Goal: Task Accomplishment & Management: Manage account settings

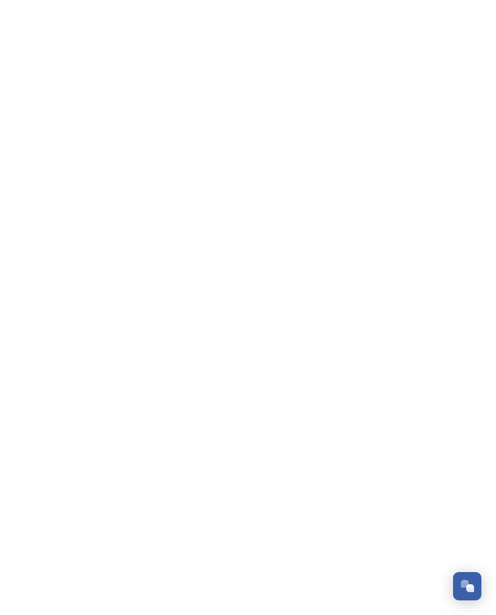
scroll to position [1660, 0]
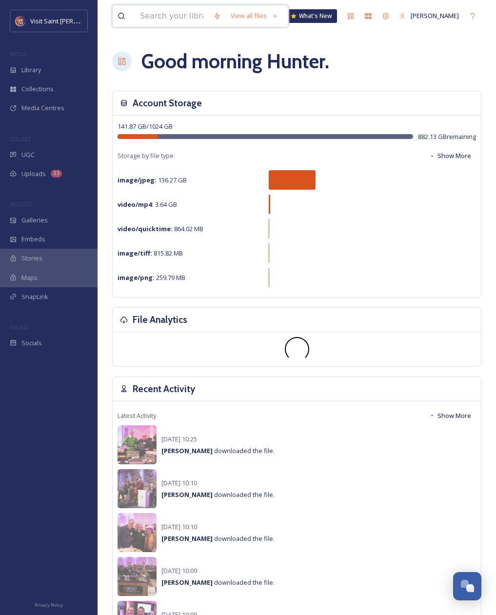
click at [170, 17] on input at bounding box center [171, 15] width 73 height 21
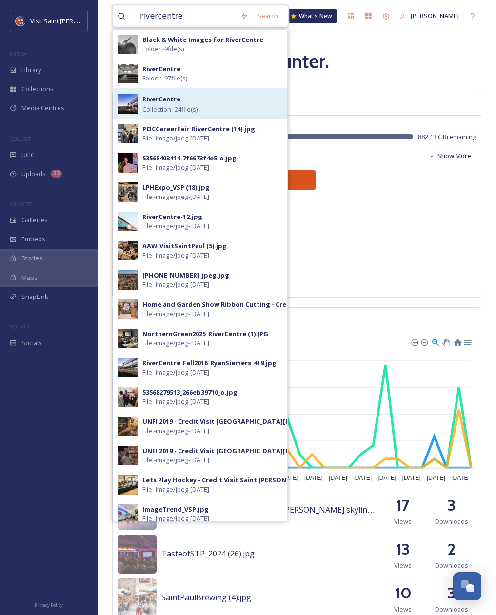
type input "rivercentre"
click at [173, 96] on strong "RiverCentre" at bounding box center [161, 99] width 38 height 9
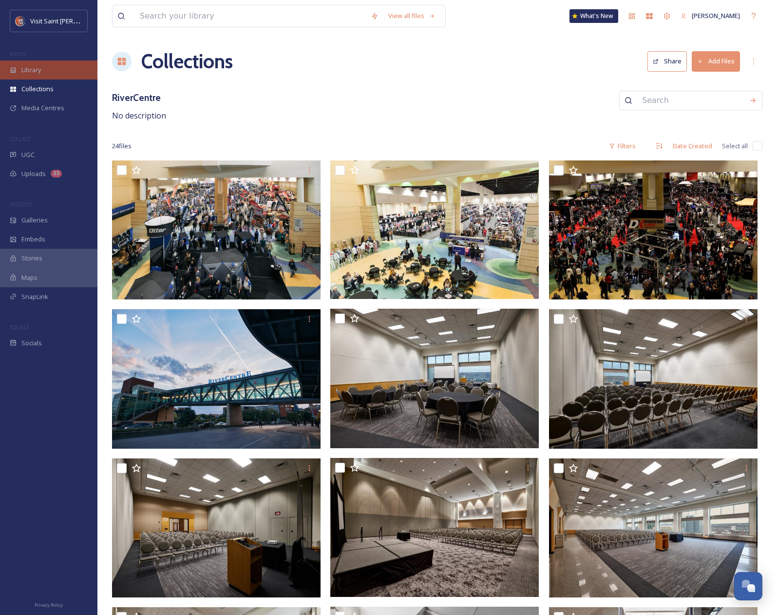
click at [36, 74] on span "Library" at bounding box center [30, 69] width 19 height 9
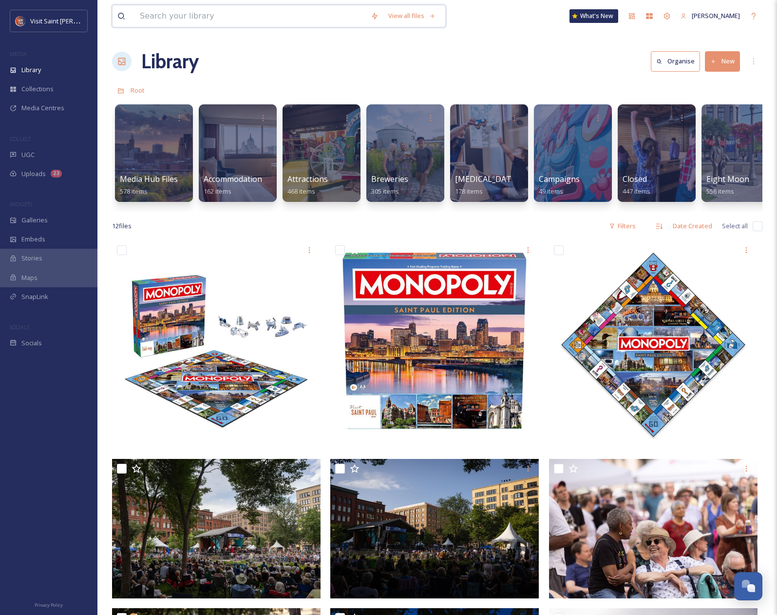
click at [270, 19] on input at bounding box center [250, 15] width 231 height 21
type input "rivercente"
click at [398, 87] on div "Root" at bounding box center [437, 90] width 651 height 19
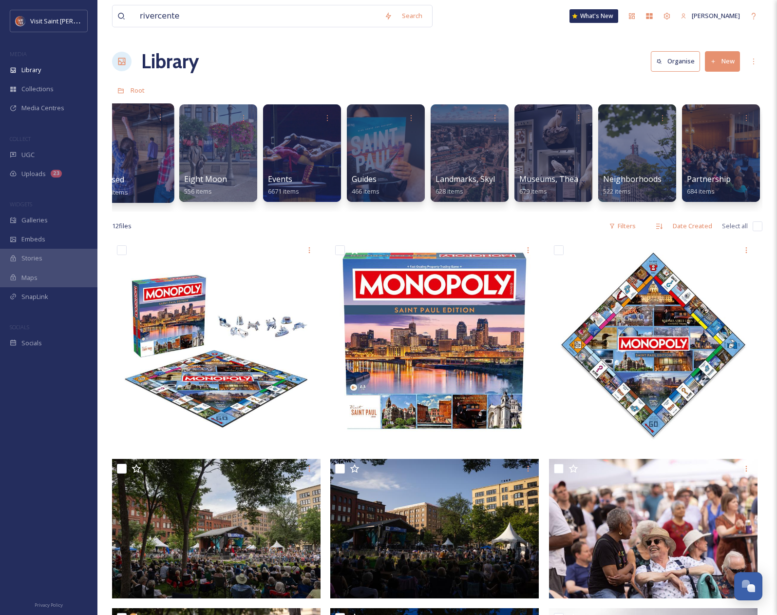
scroll to position [0, 523]
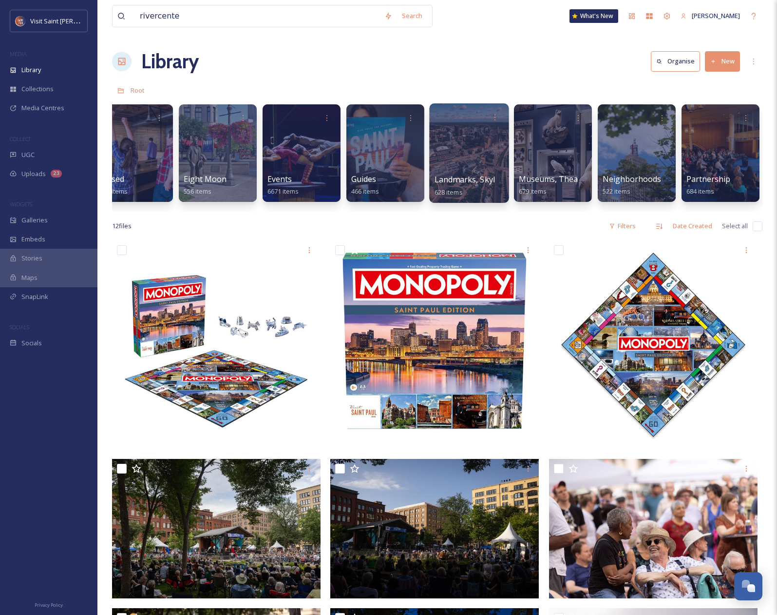
click at [481, 142] on div at bounding box center [468, 152] width 79 height 99
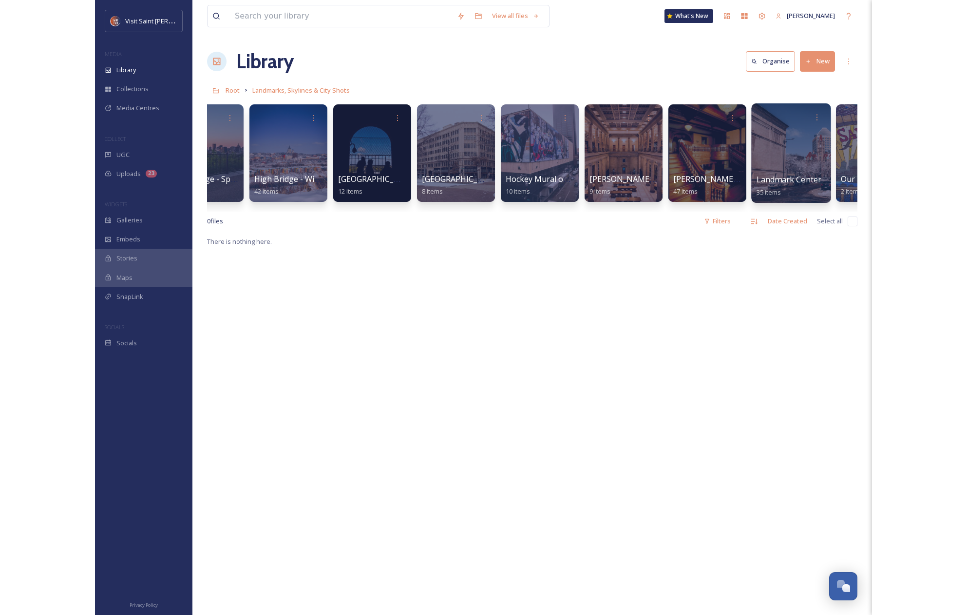
scroll to position [0, 620]
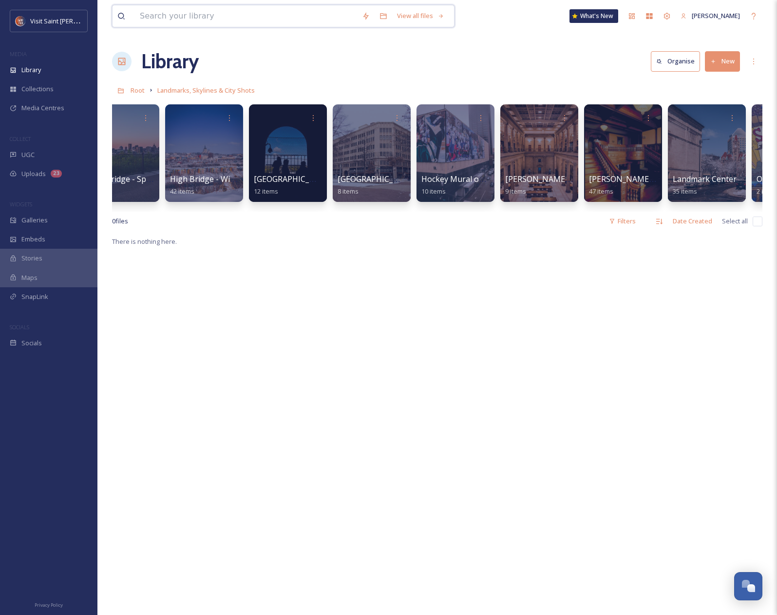
click at [173, 11] on input at bounding box center [246, 15] width 222 height 21
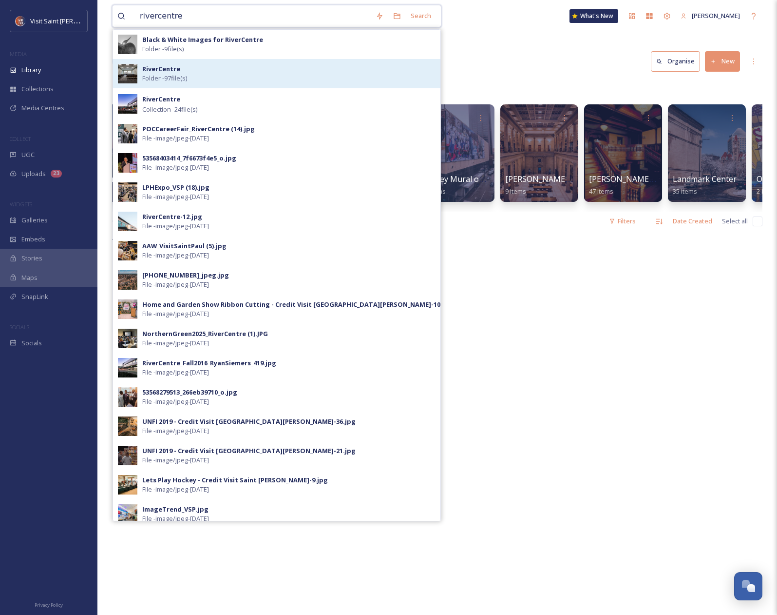
type input "rivercentre"
click at [185, 73] on div "RiverCentre Folder - 97 file(s)" at bounding box center [288, 73] width 293 height 19
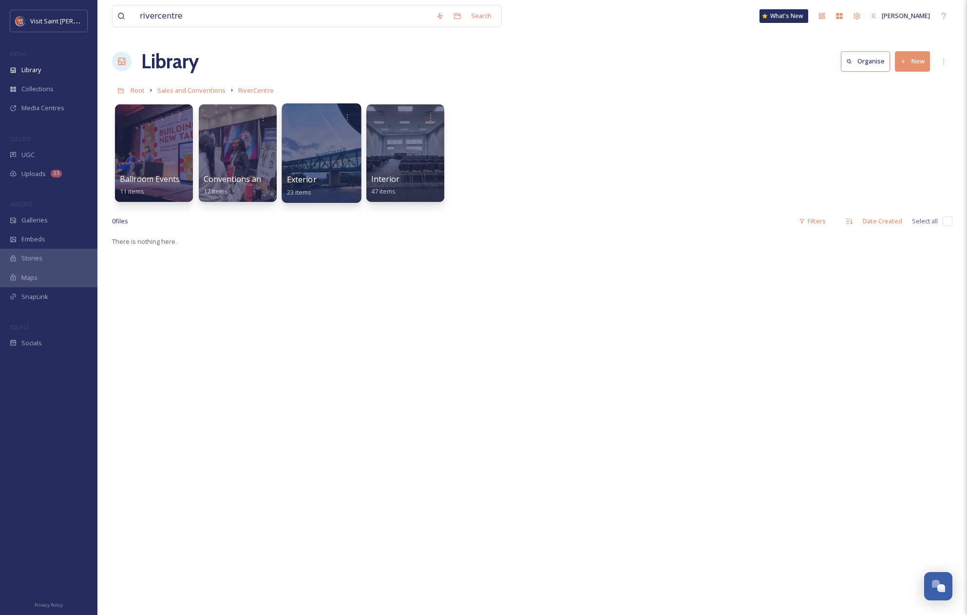
click at [302, 184] on span "Exterior" at bounding box center [302, 179] width 30 height 11
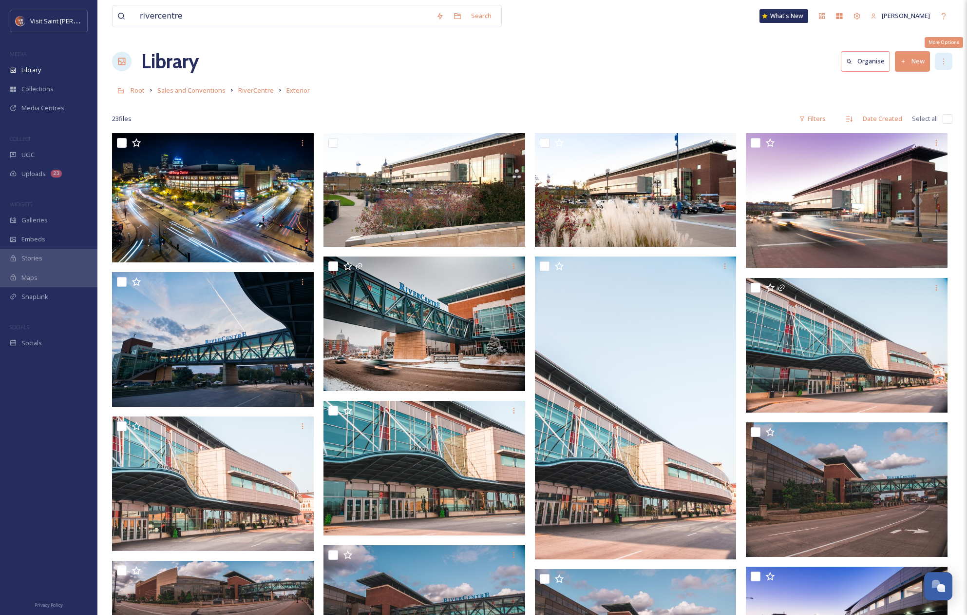
click at [495, 63] on icon at bounding box center [944, 62] width 8 height 8
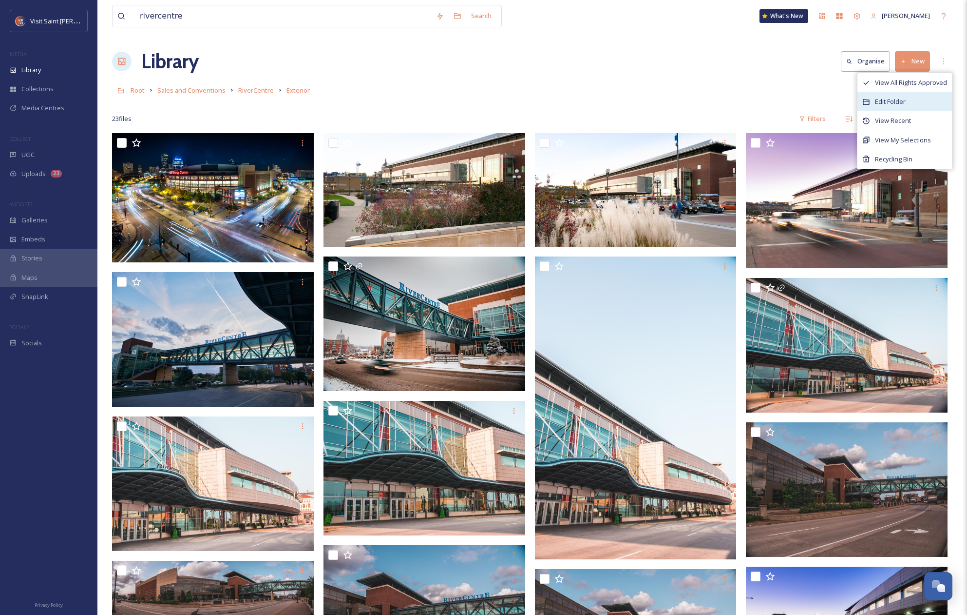
click at [495, 99] on span "Edit Folder" at bounding box center [890, 101] width 31 height 9
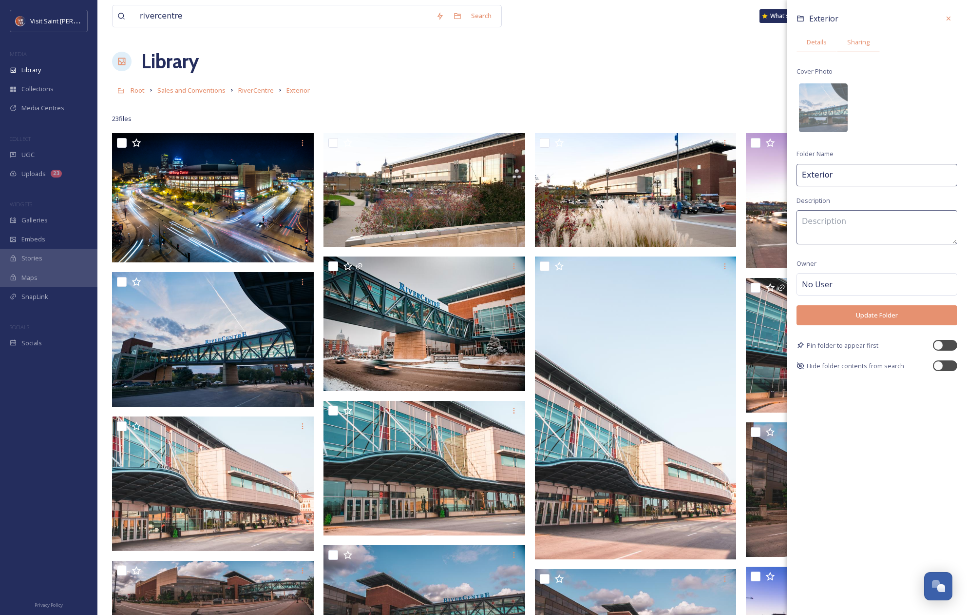
click at [495, 40] on span "Sharing" at bounding box center [858, 42] width 22 height 9
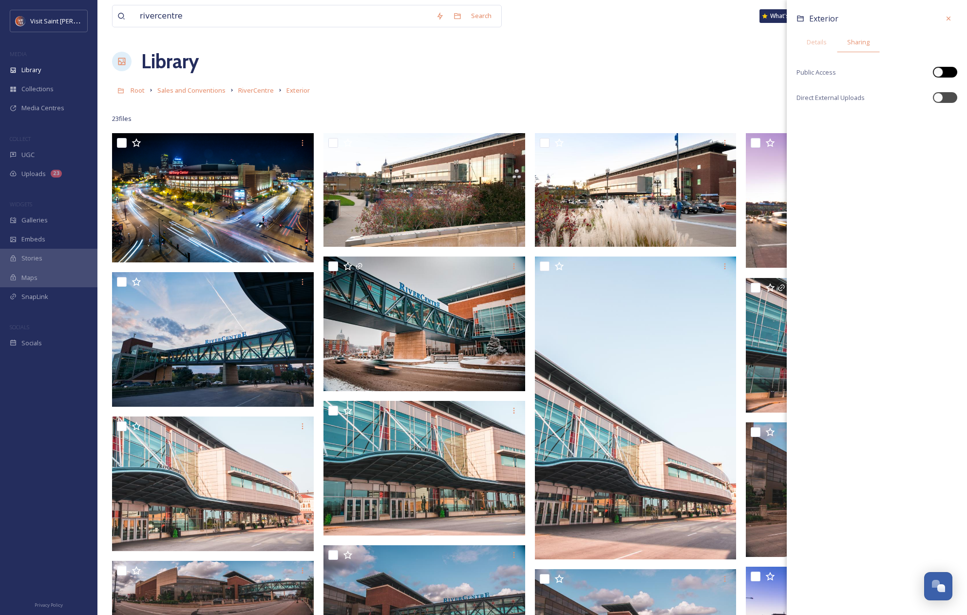
click at [495, 71] on div at bounding box center [945, 72] width 24 height 11
checkbox input "true"
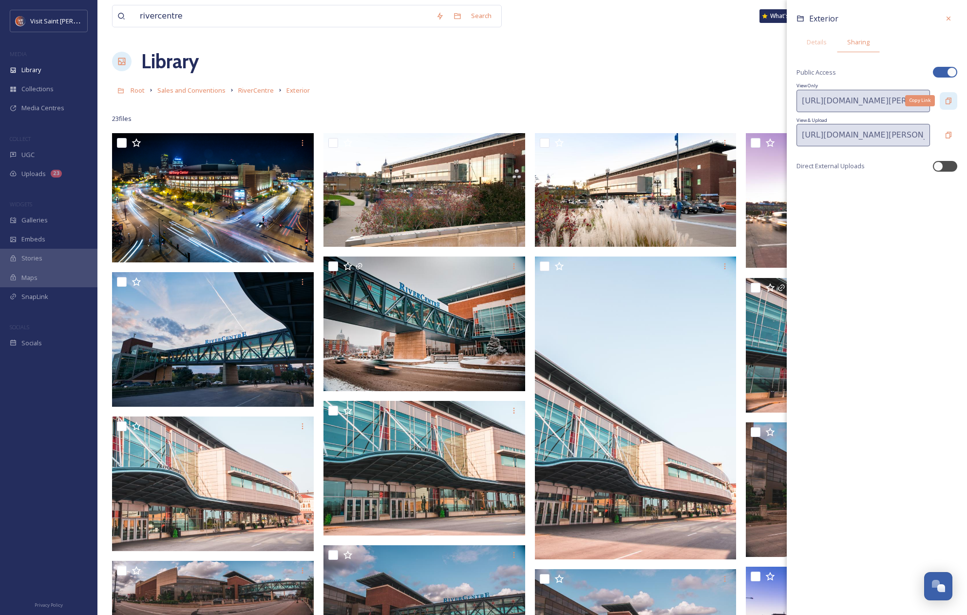
click at [495, 100] on icon at bounding box center [949, 100] width 6 height 6
click at [258, 90] on span "RiverCentre" at bounding box center [256, 90] width 36 height 9
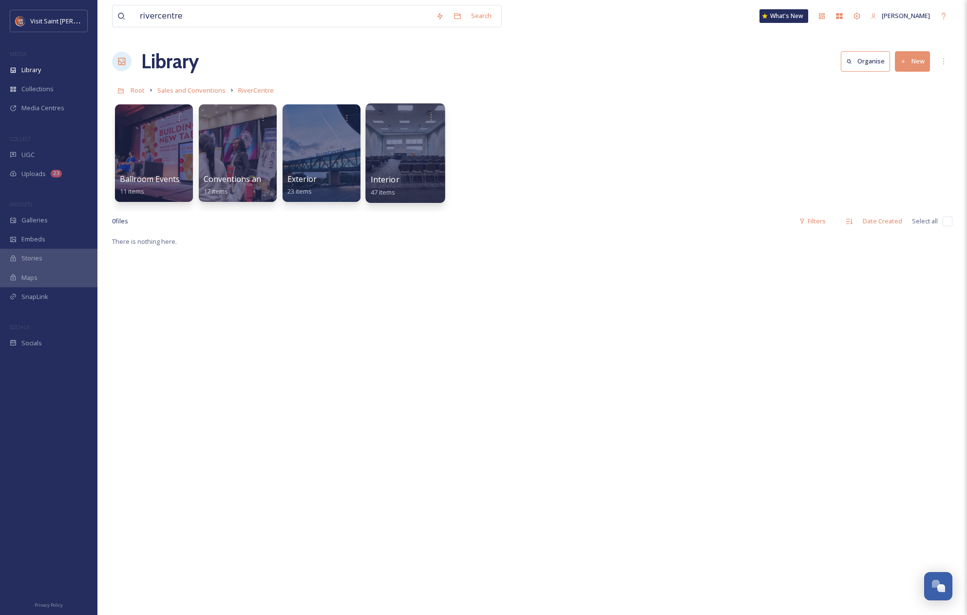
click at [391, 136] on div at bounding box center [404, 152] width 79 height 99
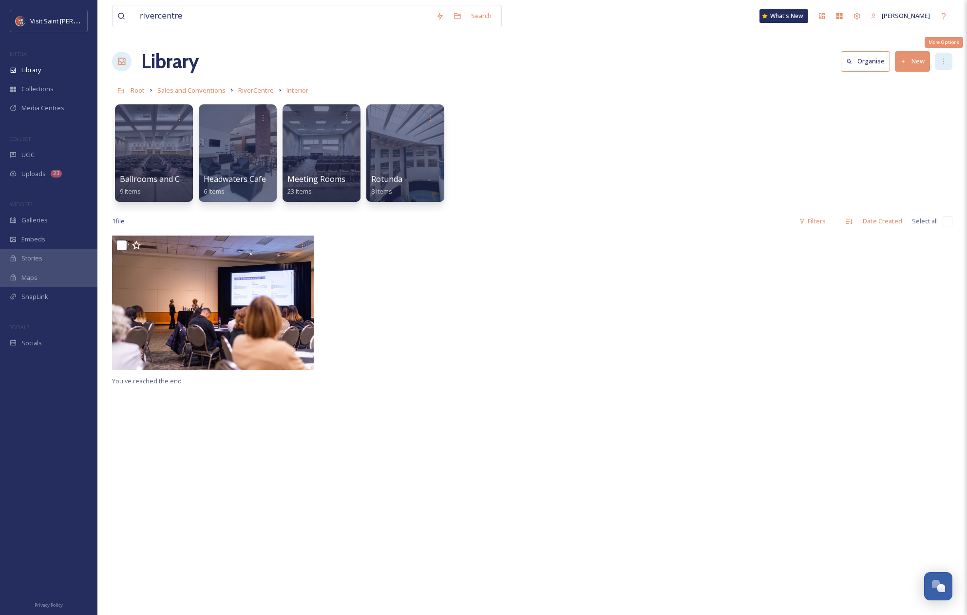
click at [495, 62] on icon at bounding box center [944, 62] width 8 height 8
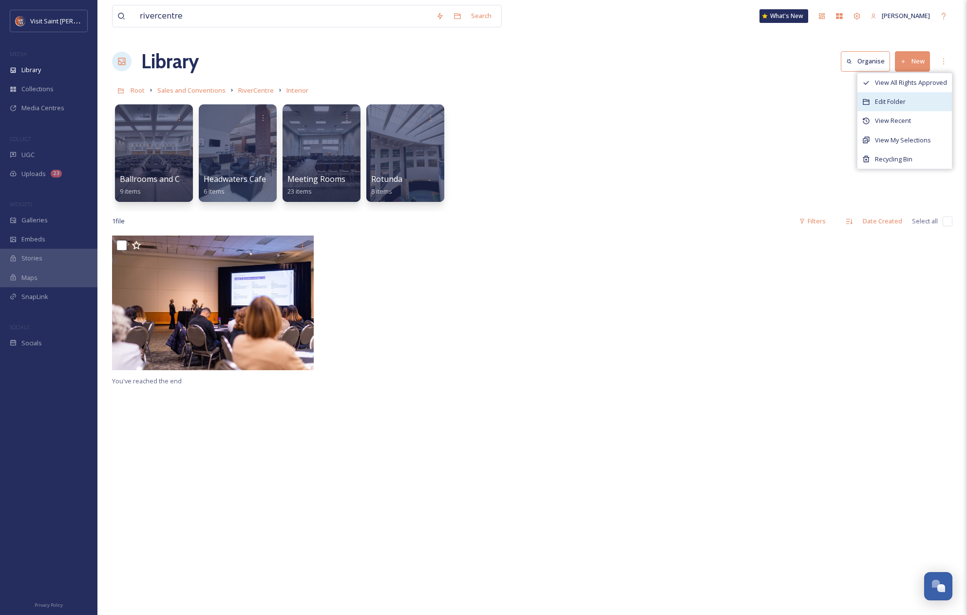
click at [495, 98] on span "Edit Folder" at bounding box center [890, 101] width 31 height 9
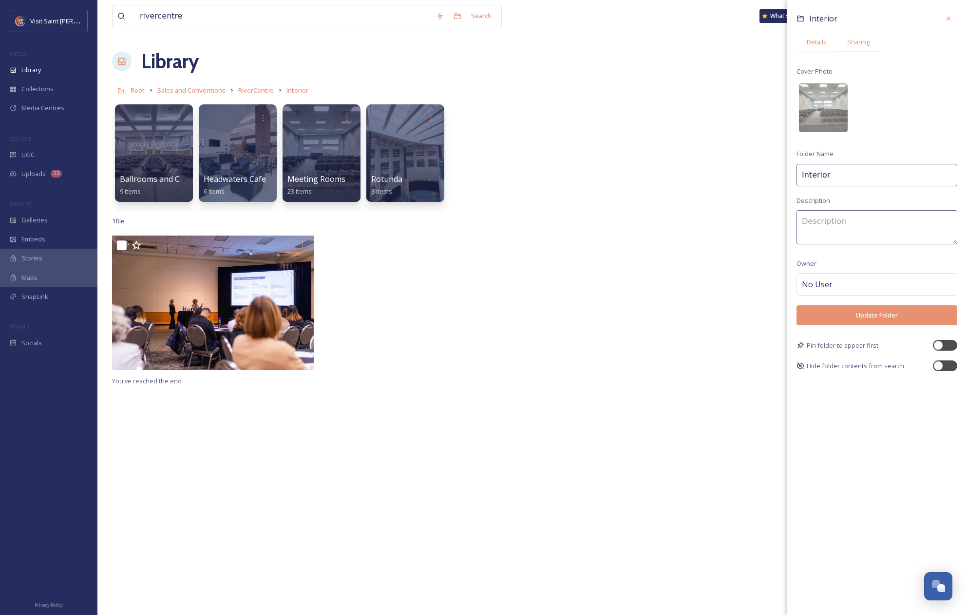
click at [495, 38] on span "Sharing" at bounding box center [858, 42] width 22 height 9
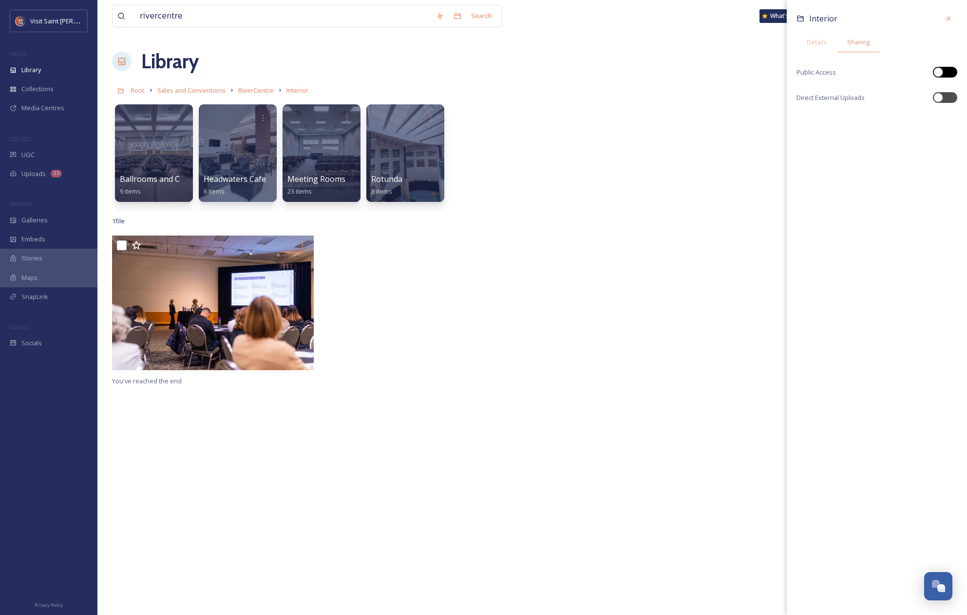
click at [495, 72] on div at bounding box center [945, 72] width 24 height 11
checkbox input "true"
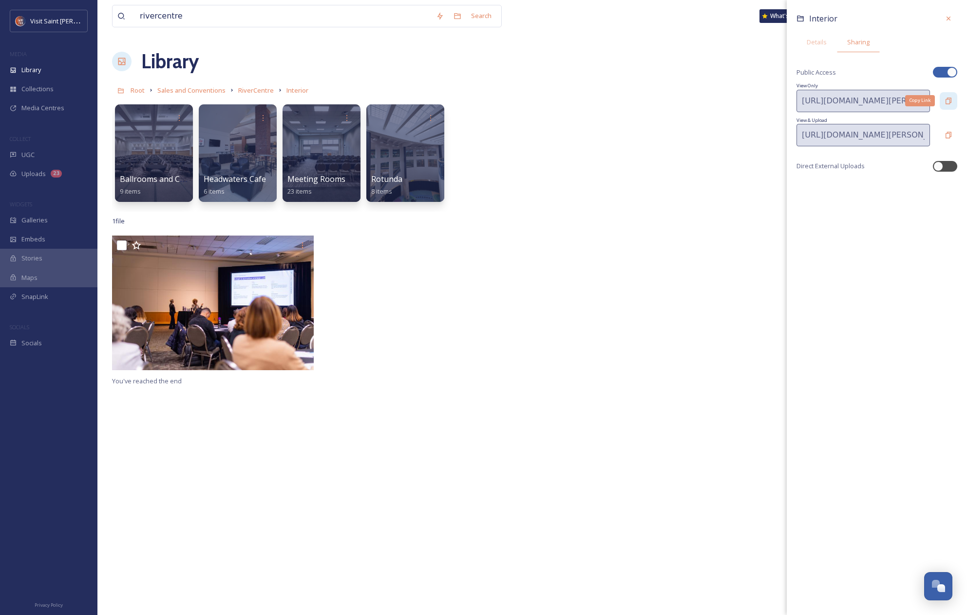
click at [495, 98] on icon at bounding box center [949, 100] width 6 height 6
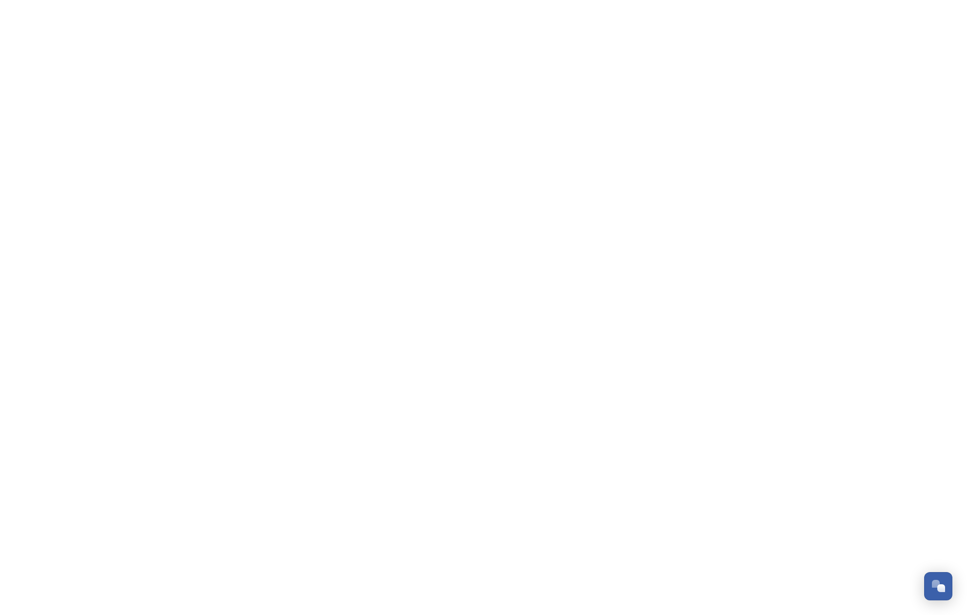
scroll to position [1660, 0]
